Goal: Transaction & Acquisition: Purchase product/service

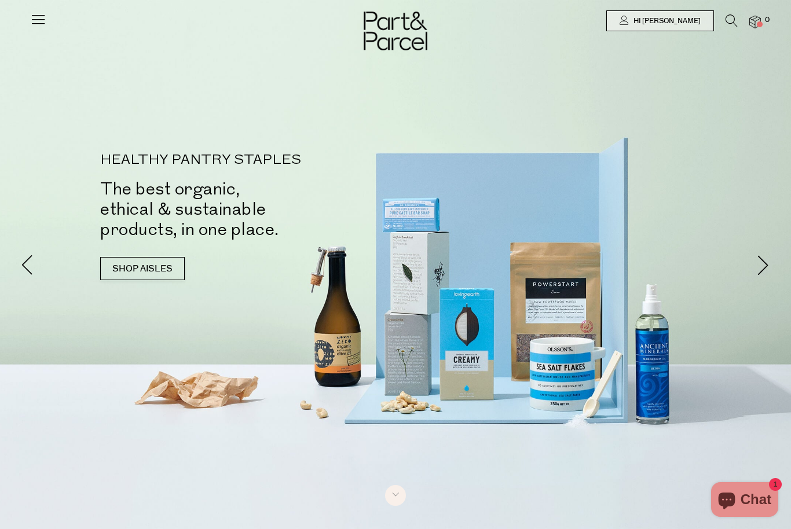
click at [30, 19] on icon at bounding box center [38, 19] width 16 height 16
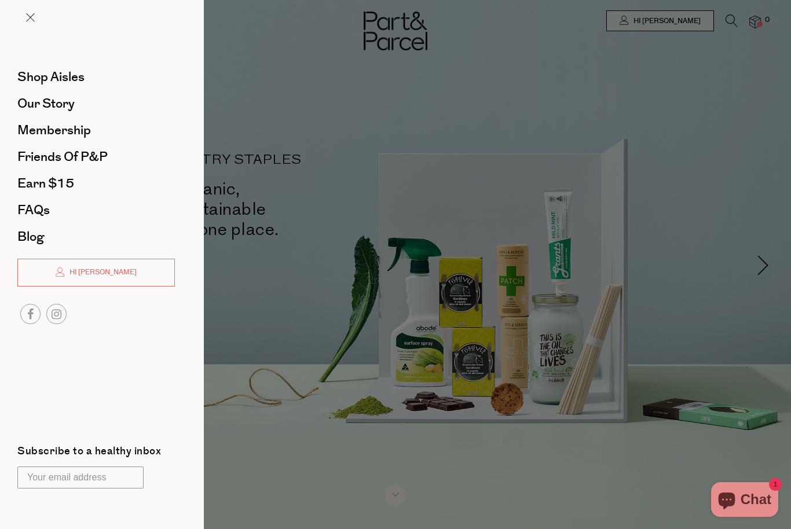
click at [27, 76] on span "Shop Aisles" at bounding box center [50, 77] width 67 height 19
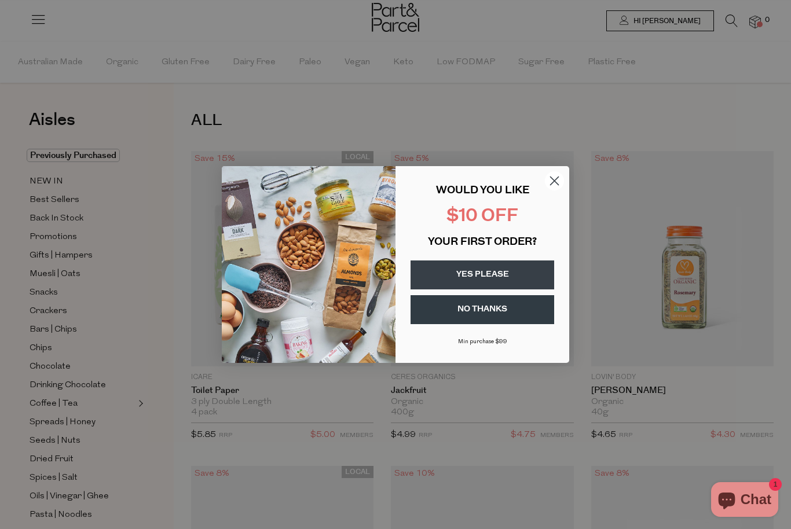
click at [529, 274] on button "YES PLEASE" at bounding box center [482, 274] width 144 height 29
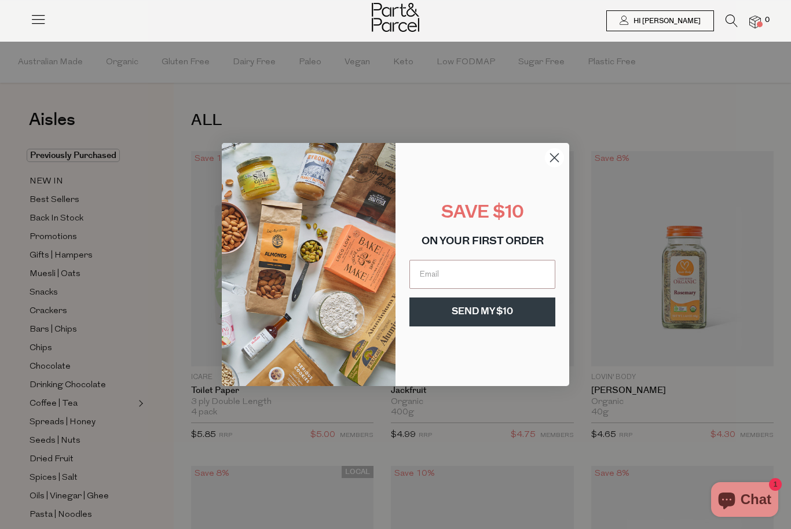
click at [508, 266] on input "Email" at bounding box center [482, 274] width 146 height 29
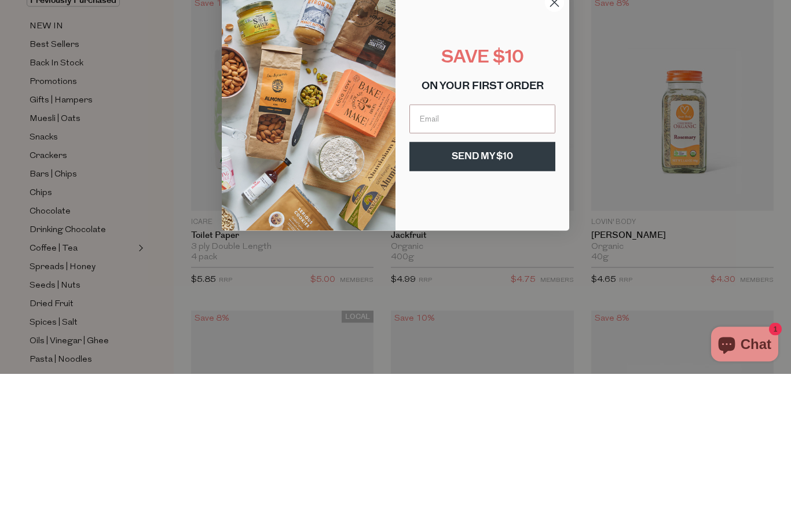
type input "[EMAIL_ADDRESS][DOMAIN_NAME]"
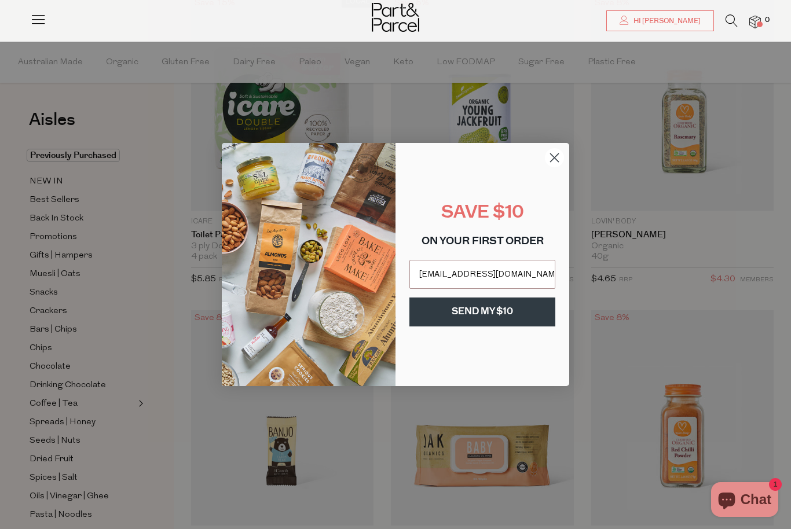
click at [509, 310] on button "SEND MY $10" at bounding box center [482, 311] width 146 height 29
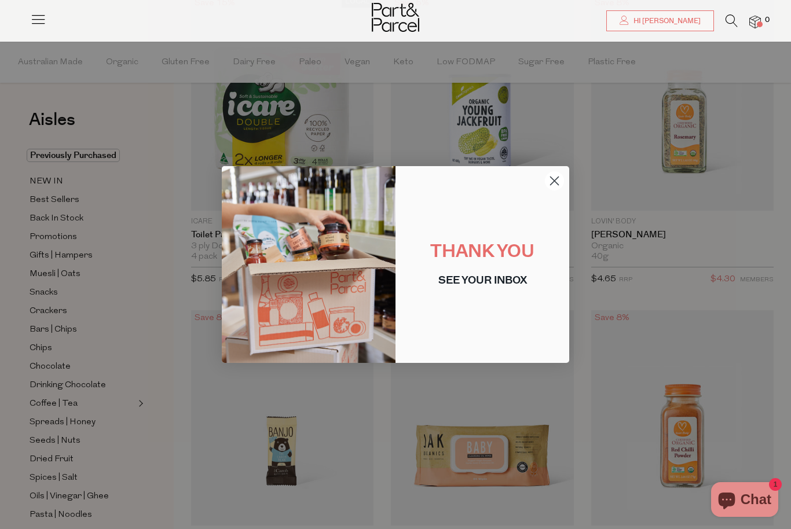
click at [559, 177] on circle "Close dialog" at bounding box center [554, 180] width 19 height 19
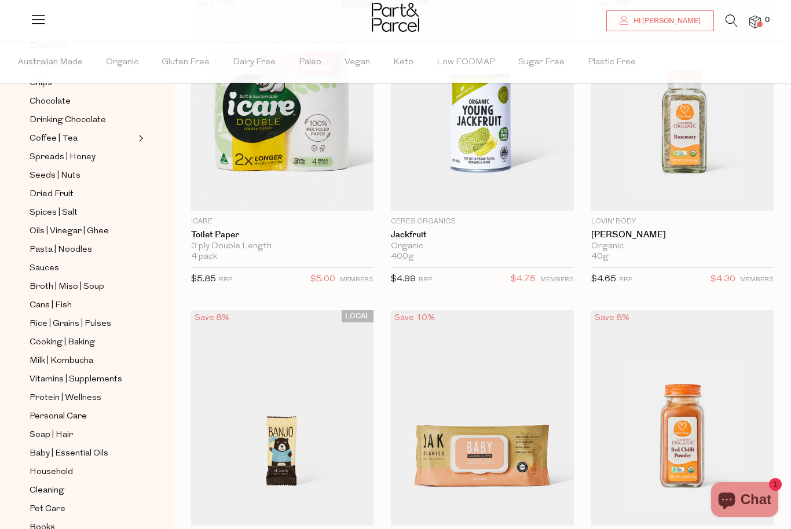
scroll to position [264, 0]
click at [38, 226] on span "Oils | Vinegar | Ghee" at bounding box center [69, 233] width 79 height 14
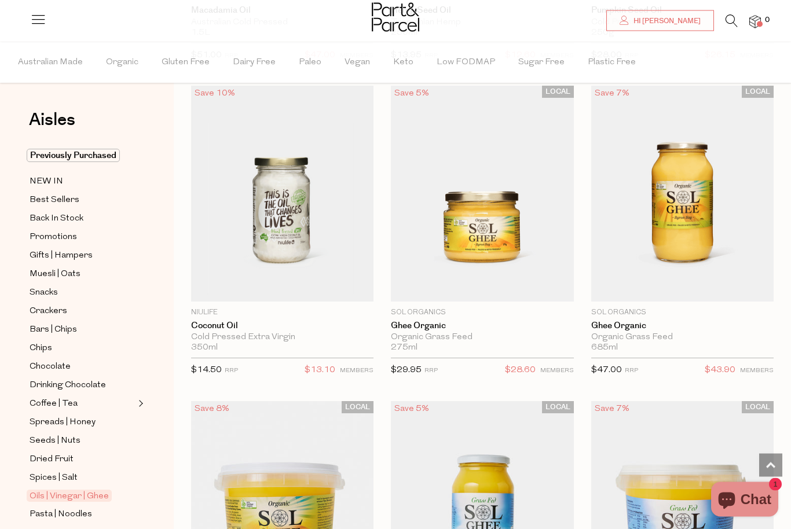
scroll to position [1980, 0]
click at [727, 287] on span "Add To Parcel" at bounding box center [681, 294] width 175 height 25
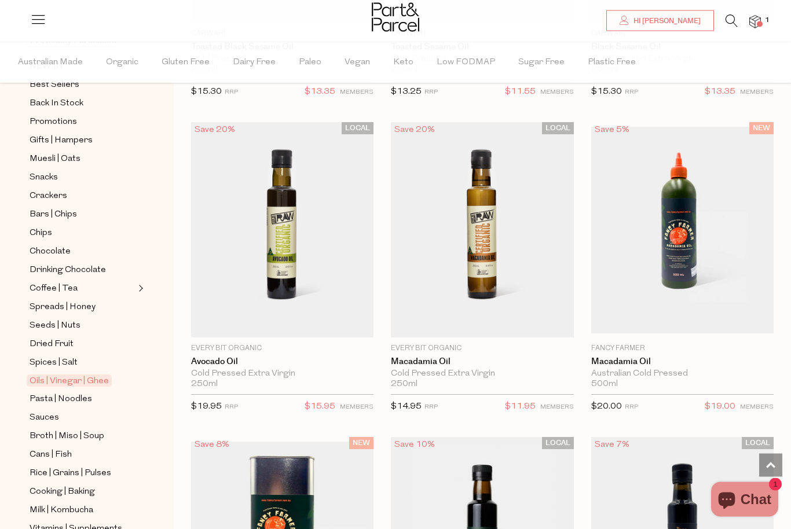
scroll to position [1314, 0]
click at [333, 318] on span "Add To Parcel" at bounding box center [281, 330] width 175 height 25
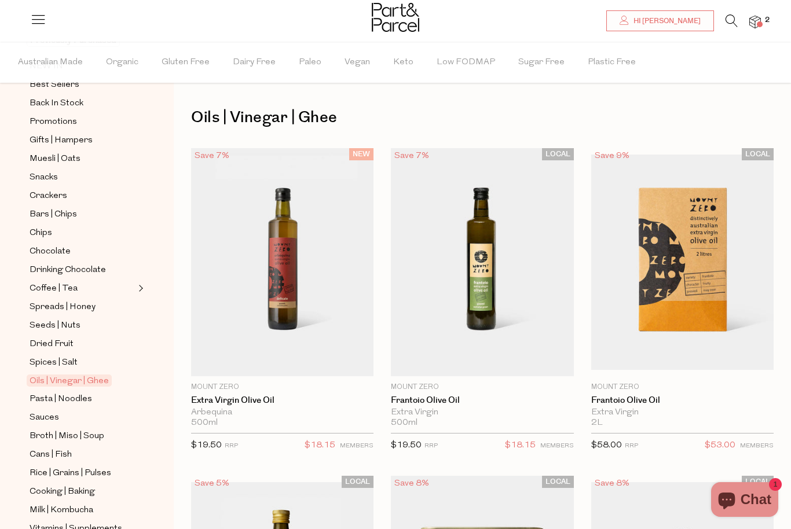
scroll to position [2, 0]
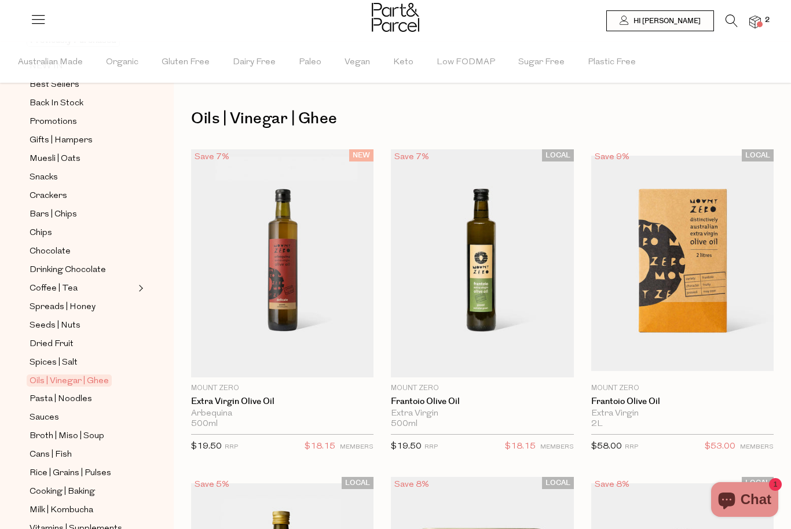
click at [772, 21] on span "2" at bounding box center [767, 20] width 10 height 10
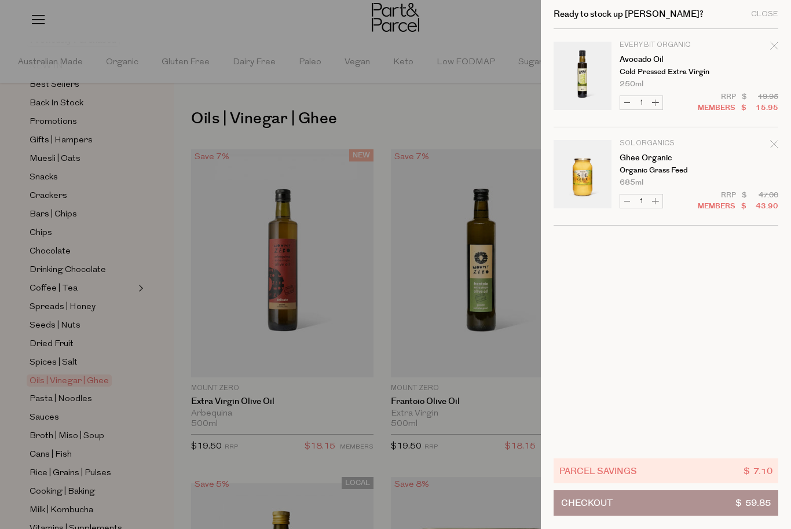
click at [661, 99] on button "Increase Avocado Oil" at bounding box center [655, 102] width 14 height 13
type input "2"
click at [659, 201] on button "Increase Ghee Organic" at bounding box center [655, 200] width 14 height 13
type input "2"
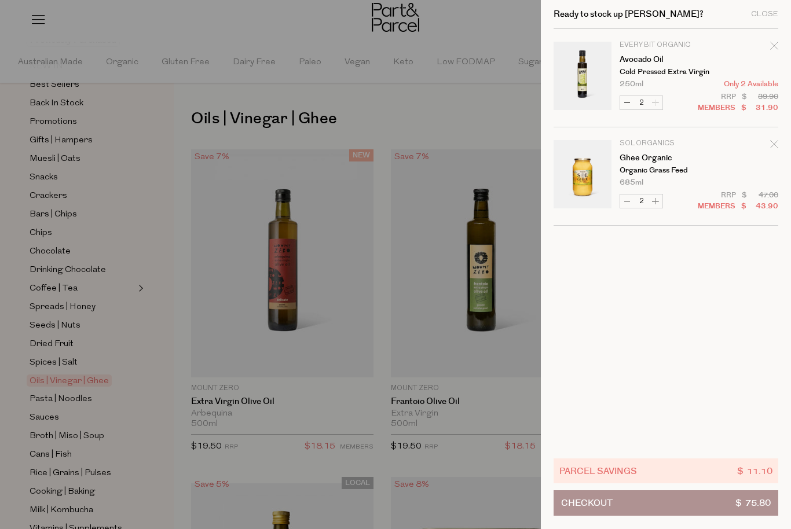
type input "2"
